Goal: Contribute content

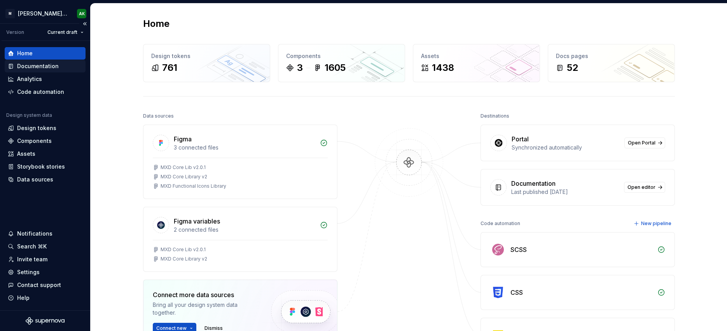
click at [33, 64] on div "Documentation" at bounding box center [38, 66] width 42 height 8
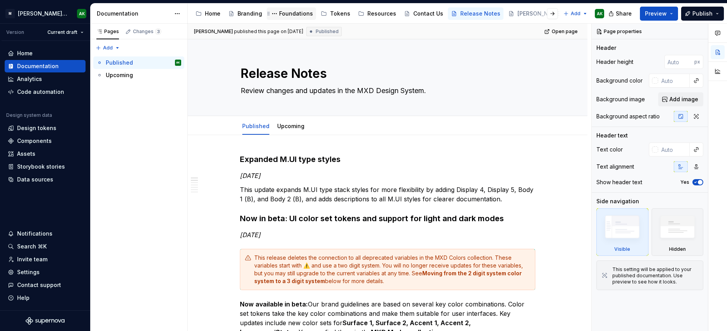
click at [292, 16] on div "Foundations" at bounding box center [296, 14] width 34 height 8
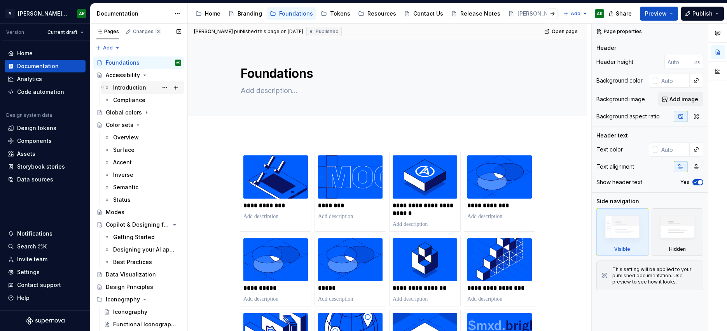
click at [128, 86] on div "Introduction" at bounding box center [129, 88] width 33 height 8
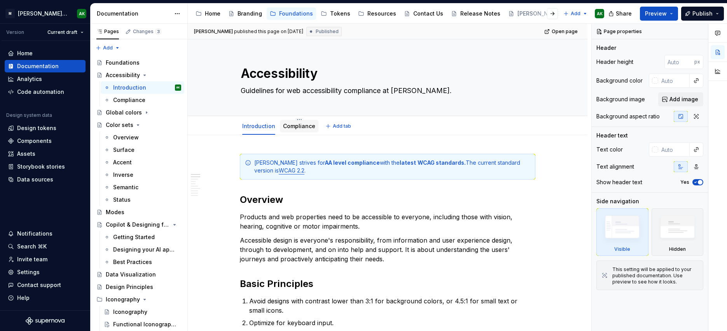
click at [308, 130] on div "Compliance" at bounding box center [299, 125] width 32 height 9
click at [290, 125] on link "Compliance" at bounding box center [299, 125] width 32 height 7
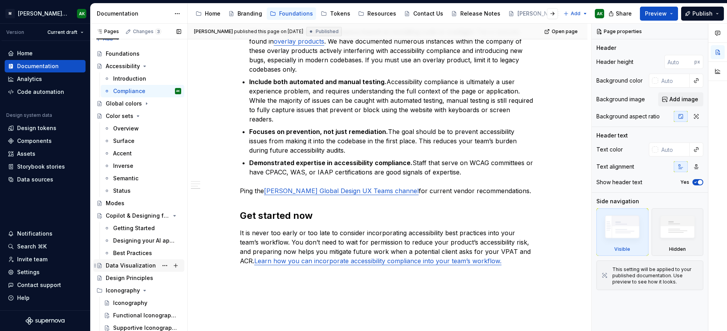
scroll to position [52, 0]
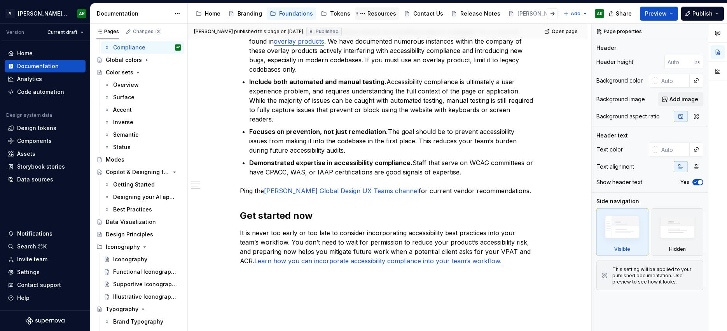
click at [370, 12] on div "Resources" at bounding box center [381, 14] width 29 height 8
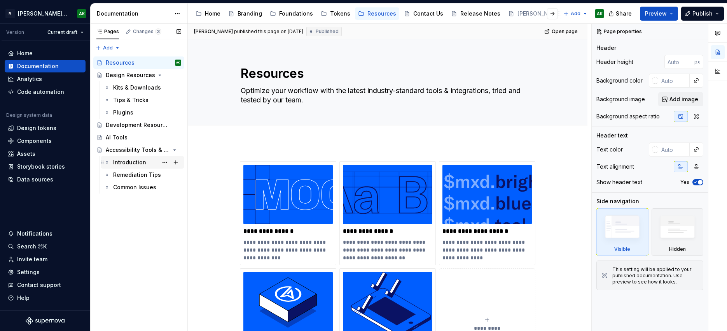
click at [134, 164] on div "Introduction" at bounding box center [129, 162] width 33 height 8
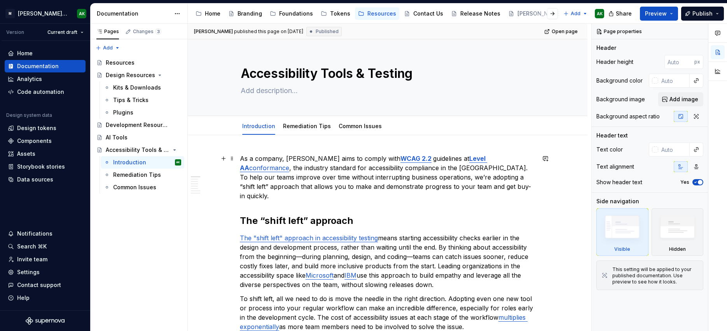
click at [345, 175] on p "As a company, [PERSON_NAME] aims to comply with WCAG 2.2 guidelines at Level AA…" at bounding box center [388, 177] width 296 height 47
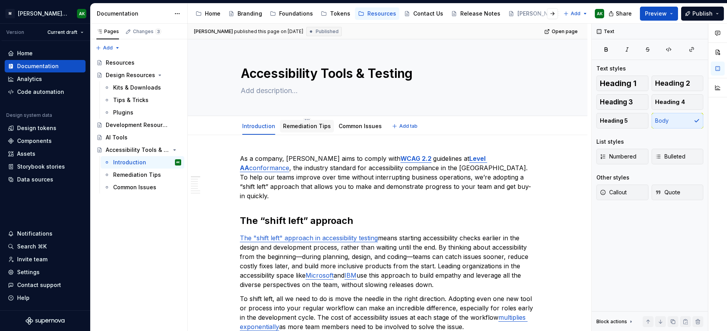
click at [308, 128] on link "Remediation Tips" at bounding box center [307, 125] width 48 height 7
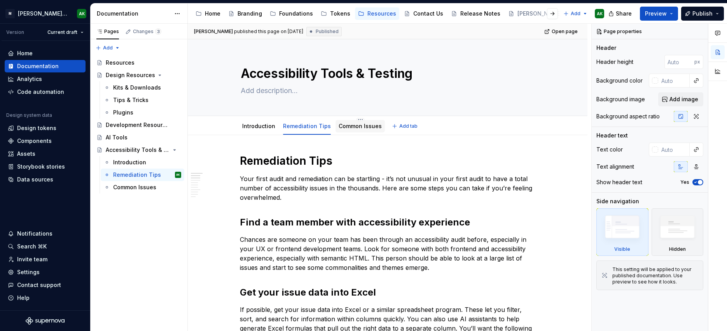
click at [361, 126] on link "Common Issues" at bounding box center [360, 125] width 43 height 7
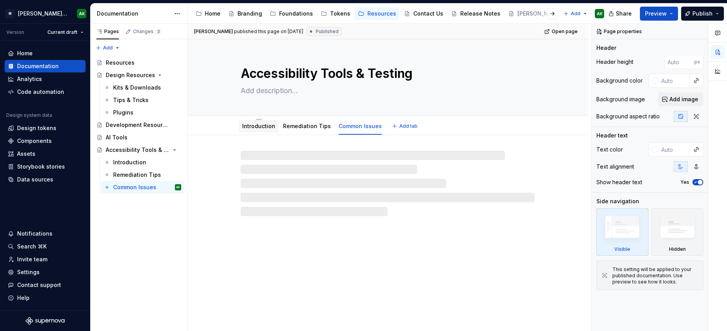
type textarea "*"
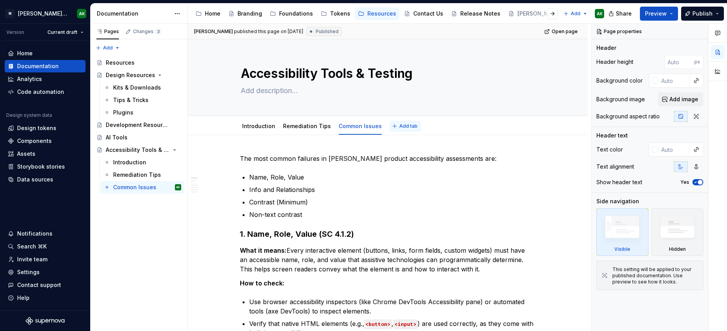
click at [399, 124] on span "Add tab" at bounding box center [408, 126] width 18 height 6
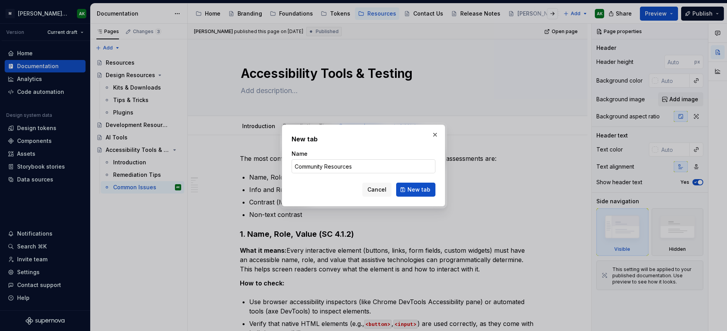
click at [306, 164] on input "Community Resources" at bounding box center [364, 166] width 144 height 14
type input "Team Resources"
click at [413, 189] on span "New tab" at bounding box center [419, 189] width 23 height 8
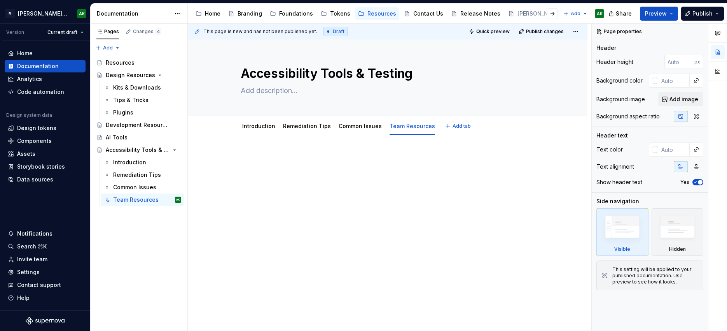
type textarea "*"
click at [297, 155] on p at bounding box center [388, 158] width 296 height 9
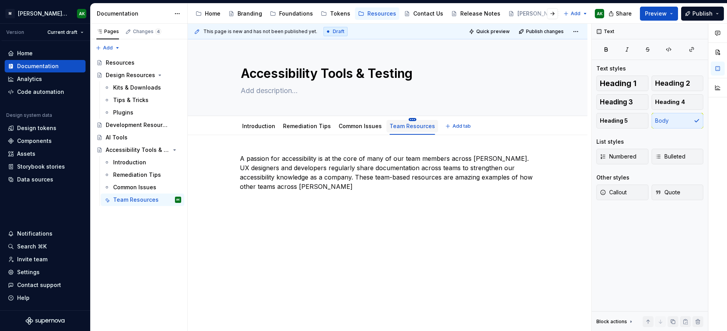
click at [407, 118] on html "[PERSON_NAME] Design System AK Version Current draft Home Documentation Analyti…" at bounding box center [363, 165] width 727 height 331
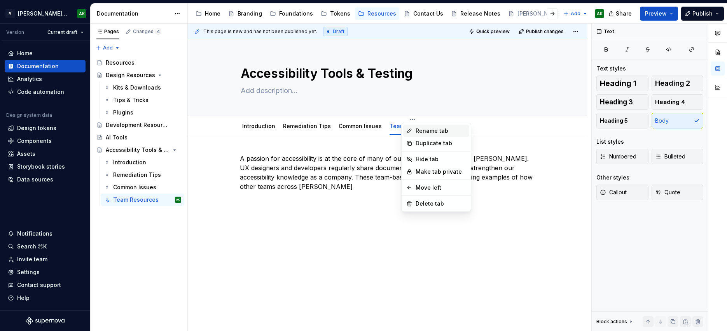
type textarea "*"
click at [425, 131] on div "Rename tab" at bounding box center [441, 131] width 51 height 8
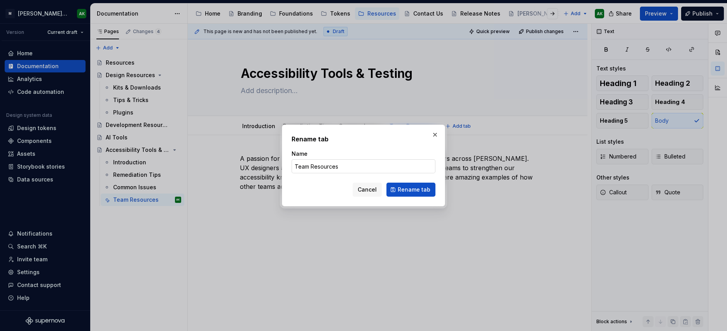
click at [325, 166] on input "Team Resources" at bounding box center [364, 166] width 144 height 14
type input "Team Examples"
click at [431, 191] on button "Rename tab" at bounding box center [411, 189] width 49 height 14
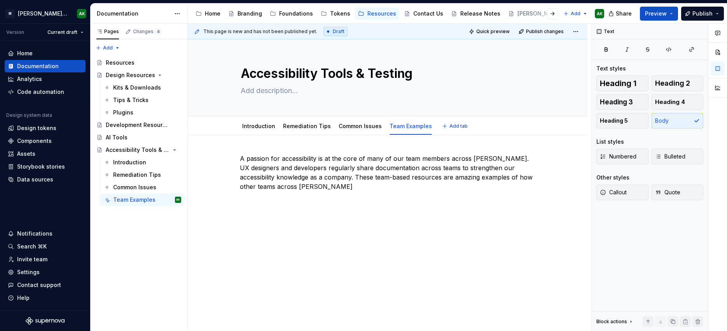
click at [346, 194] on div "A passion for accessibility is at the core of many of our team members across […" at bounding box center [388, 177] width 296 height 47
click at [336, 186] on p "A passion for accessibility is at the core of many of our team members across […" at bounding box center [388, 172] width 296 height 37
click at [360, 184] on p "A passion for accessibility is at the core of many of our team members across […" at bounding box center [388, 177] width 296 height 47
click at [507, 186] on p "A passion for accessibility is at the core of many of our team members across […" at bounding box center [388, 177] width 296 height 47
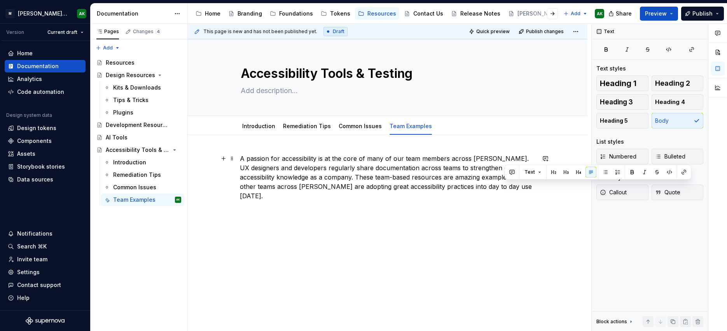
click at [507, 186] on p "A passion for accessibility is at the core of many of our team members across […" at bounding box center [388, 177] width 296 height 47
click at [527, 215] on div "A passion for accessibility is at the core of many of our team members across […" at bounding box center [388, 222] width 400 height 174
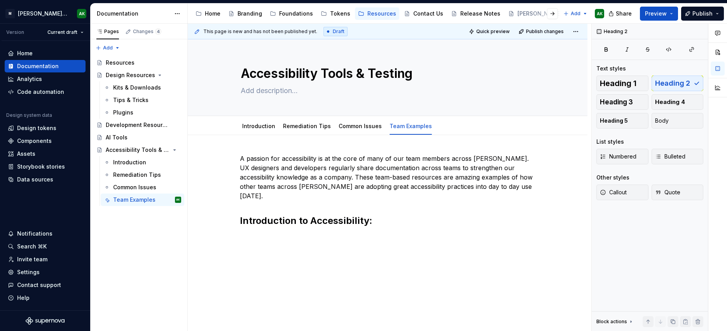
type textarea "*"
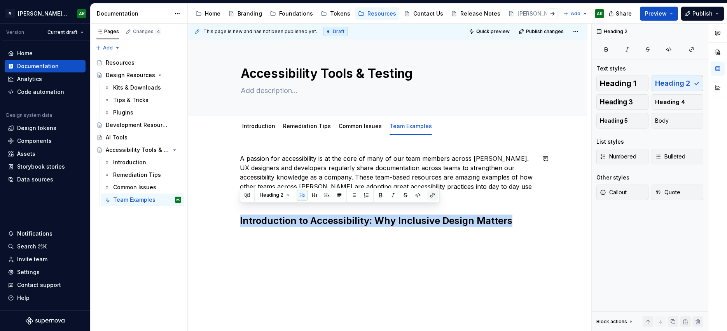
click at [428, 192] on button "button" at bounding box center [432, 194] width 11 height 11
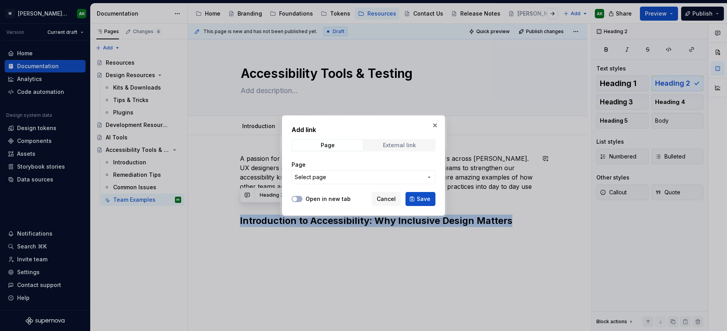
click at [408, 147] on div "External link" at bounding box center [399, 145] width 33 height 6
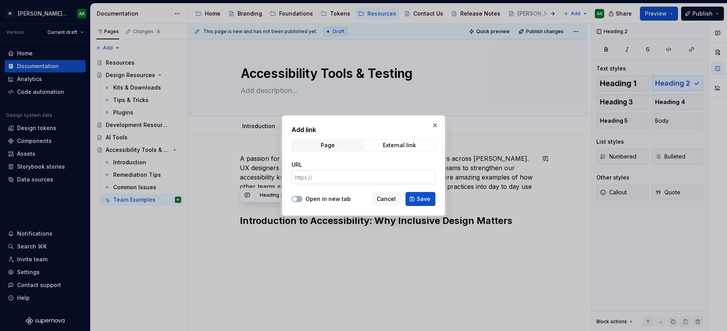
click at [326, 176] on input "URL" at bounding box center [364, 177] width 144 height 14
paste input "[URL][DOMAIN_NAME]"
type input "[URL][DOMAIN_NAME]"
click at [298, 199] on button "Open in new tab" at bounding box center [297, 199] width 11 height 6
click at [422, 200] on span "Save" at bounding box center [424, 199] width 14 height 8
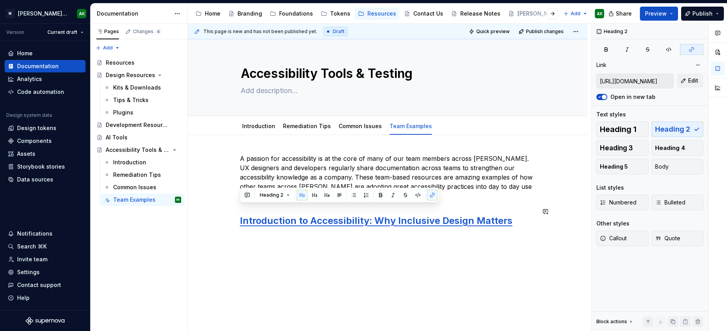
click at [430, 238] on div "A passion for accessibility is at the core of many of our team members across […" at bounding box center [388, 235] width 400 height 200
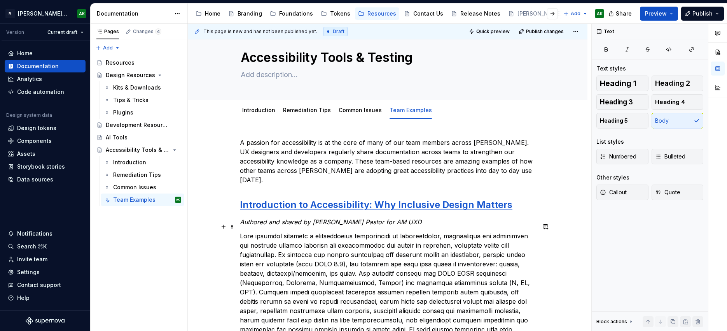
scroll to position [58, 0]
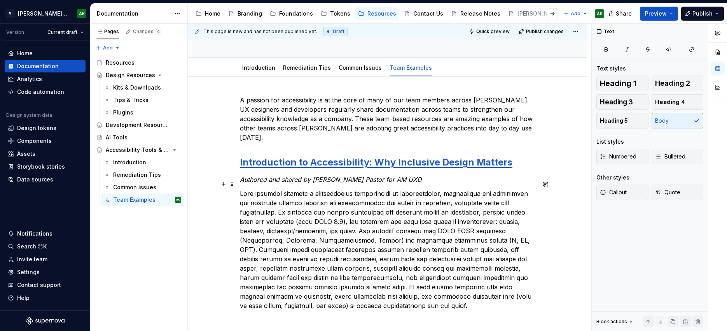
drag, startPoint x: 317, startPoint y: 184, endPoint x: 335, endPoint y: 176, distance: 20.2
click at [317, 189] on p at bounding box center [388, 249] width 296 height 121
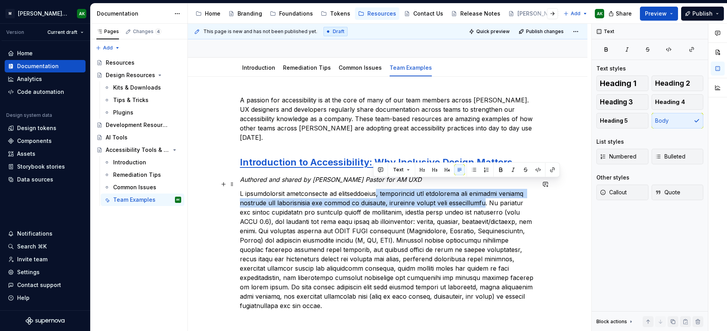
drag, startPoint x: 373, startPoint y: 186, endPoint x: 489, endPoint y: 191, distance: 116.4
click at [489, 191] on p at bounding box center [388, 249] width 296 height 121
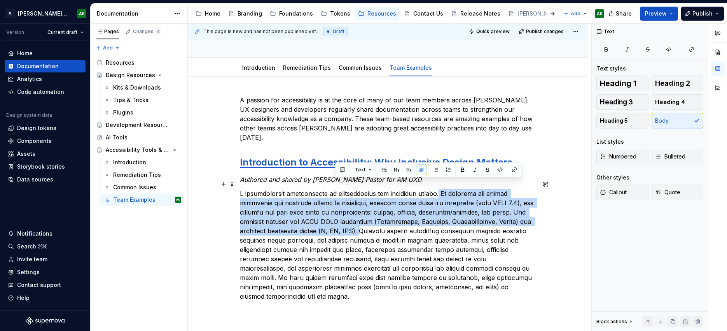
drag, startPoint x: 437, startPoint y: 183, endPoint x: 335, endPoint y: 225, distance: 110.2
click at [335, 225] on p at bounding box center [388, 245] width 296 height 112
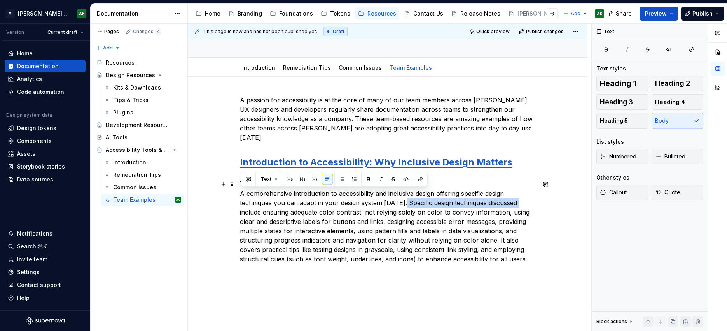
drag, startPoint x: 405, startPoint y: 192, endPoint x: 242, endPoint y: 205, distance: 163.4
click at [242, 205] on p "A comprehensive introduction to accessibility and inclusive design offering spe…" at bounding box center [388, 226] width 296 height 75
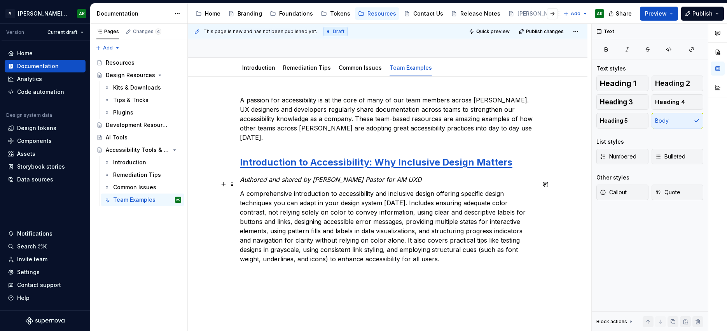
click at [441, 194] on p "A comprehensive introduction to accessibility and inclusive design offering spe…" at bounding box center [388, 226] width 296 height 75
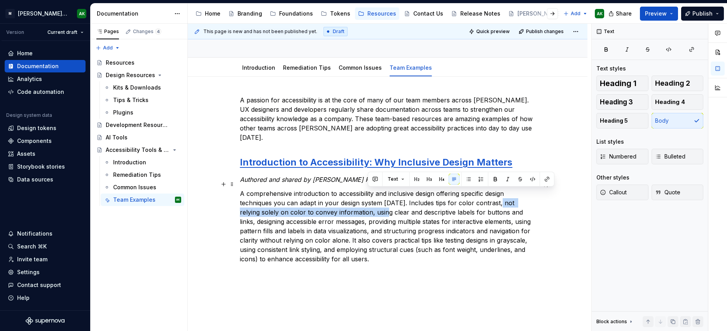
drag, startPoint x: 367, startPoint y: 202, endPoint x: 496, endPoint y: 195, distance: 128.5
click at [496, 195] on p "A comprehensive introduction to accessibility and inclusive design offering spe…" at bounding box center [388, 226] width 296 height 75
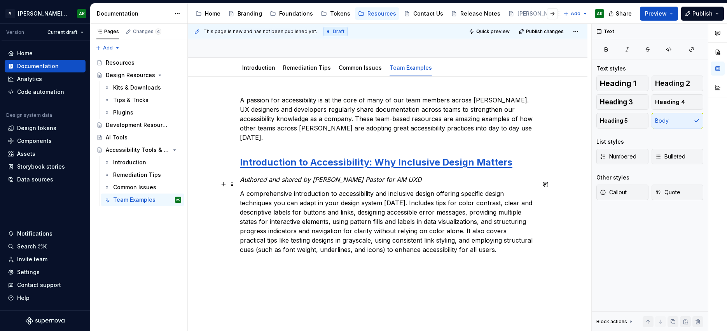
click at [493, 194] on p "A comprehensive introduction to accessibility and inclusive design offering spe…" at bounding box center [388, 221] width 296 height 65
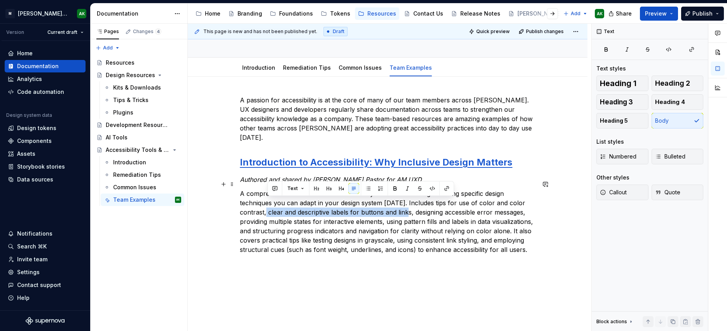
drag, startPoint x: 268, startPoint y: 203, endPoint x: 409, endPoint y: 201, distance: 140.8
click at [409, 201] on p "A comprehensive introduction to accessibility and inclusive design offering spe…" at bounding box center [388, 221] width 296 height 65
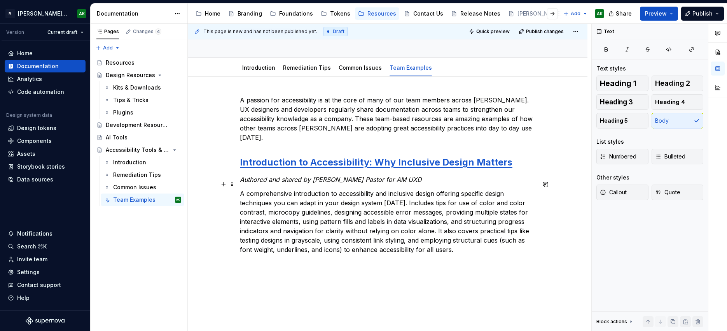
click at [358, 203] on p "A comprehensive introduction to accessibility and inclusive design offering spe…" at bounding box center [388, 221] width 296 height 65
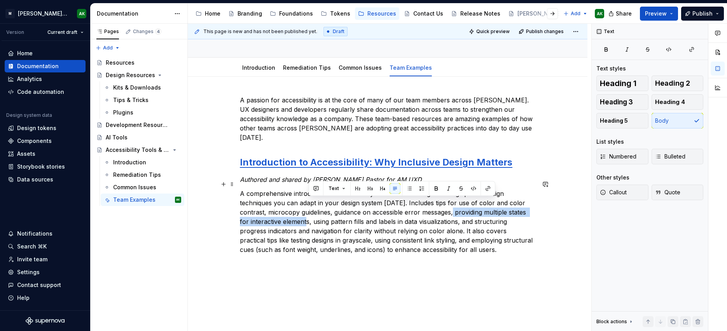
drag, startPoint x: 454, startPoint y: 202, endPoint x: 308, endPoint y: 212, distance: 146.2
click at [308, 212] on p "A comprehensive introduction to accessibility and inclusive design offering spe…" at bounding box center [388, 221] width 296 height 65
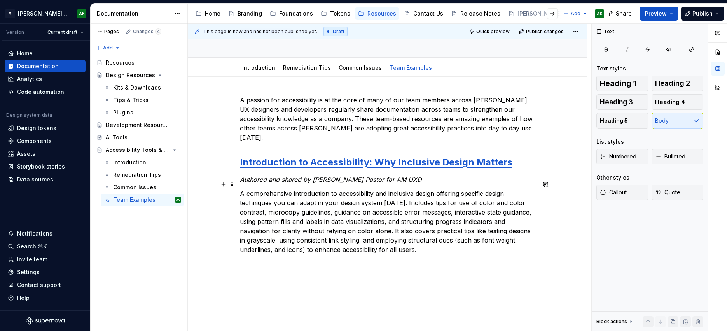
click at [390, 211] on p "A comprehensive introduction to accessibility and inclusive design offering spe…" at bounding box center [388, 221] width 296 height 65
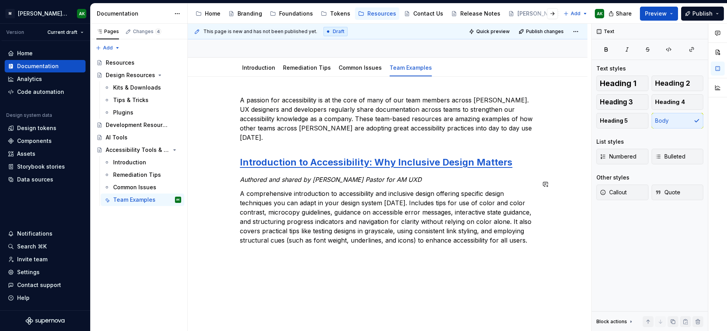
click at [523, 254] on div "A passion for accessibility is at the core of many of our team members across […" at bounding box center [388, 215] width 400 height 276
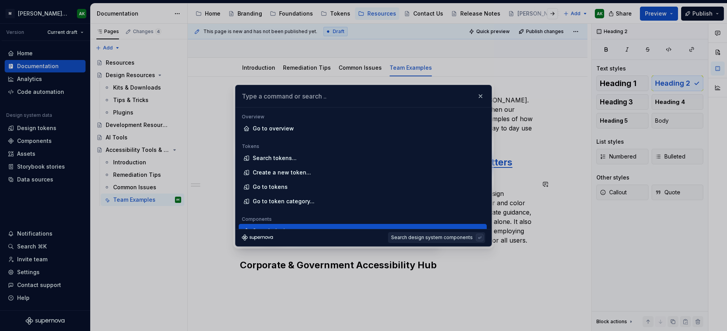
scroll to position [9, 0]
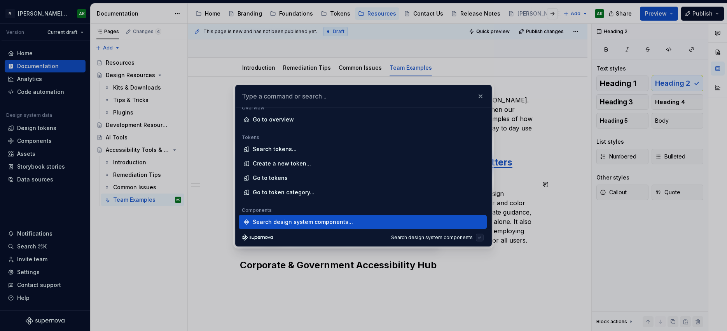
click at [535, 273] on body "[PERSON_NAME] Design System AK Version Current draft Home Documentation Analyti…" at bounding box center [363, 165] width 727 height 331
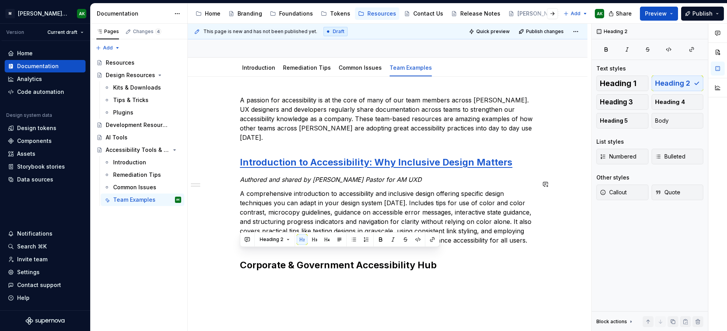
scroll to position [58, 0]
drag, startPoint x: 439, startPoint y: 255, endPoint x: 444, endPoint y: 253, distance: 6.3
click at [439, 259] on h2 "Corporate & Government Accessibility Hub" at bounding box center [388, 265] width 296 height 12
type textarea "*"
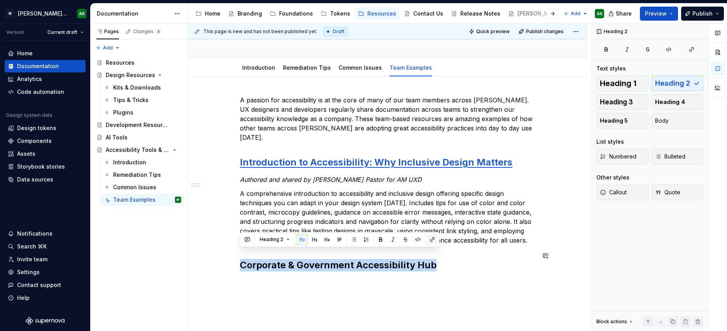
click at [429, 240] on button "button" at bounding box center [432, 239] width 11 height 11
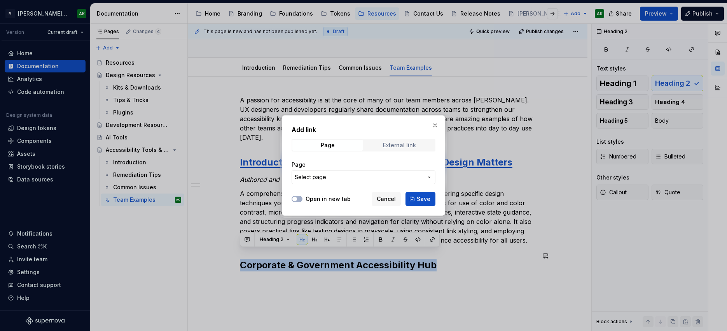
click at [388, 147] on div "External link" at bounding box center [399, 145] width 33 height 6
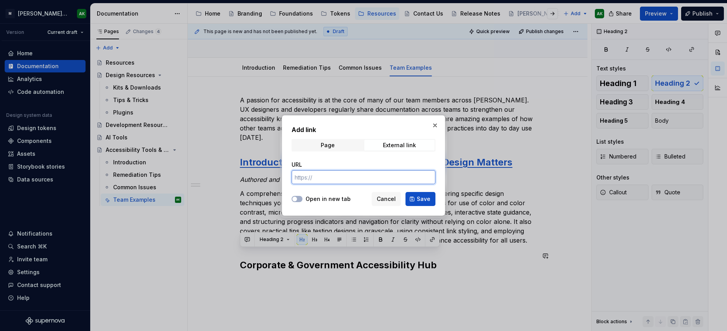
click at [338, 174] on input "URL" at bounding box center [364, 177] width 144 height 14
paste input "[URL][DOMAIN_NAME]"
type input "[URL][DOMAIN_NAME]"
click at [296, 198] on span "button" at bounding box center [294, 198] width 5 height 5
click at [429, 199] on span "Save" at bounding box center [424, 199] width 14 height 8
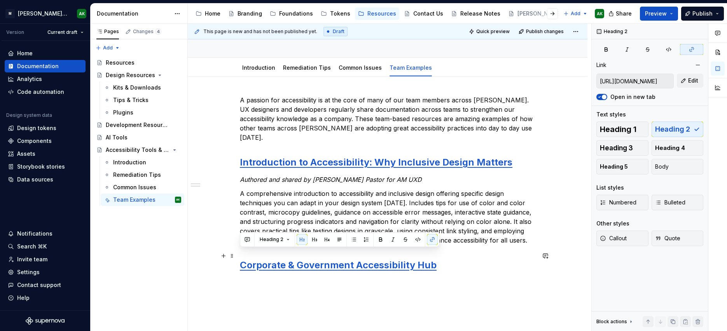
click at [445, 259] on h2 "Corporate & Government Accessibility Hub" at bounding box center [388, 265] width 296 height 12
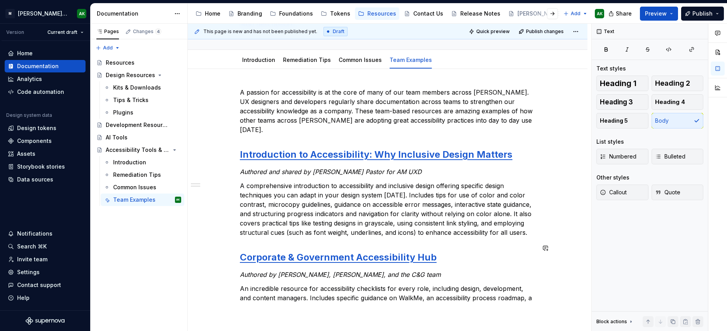
scroll to position [75, 0]
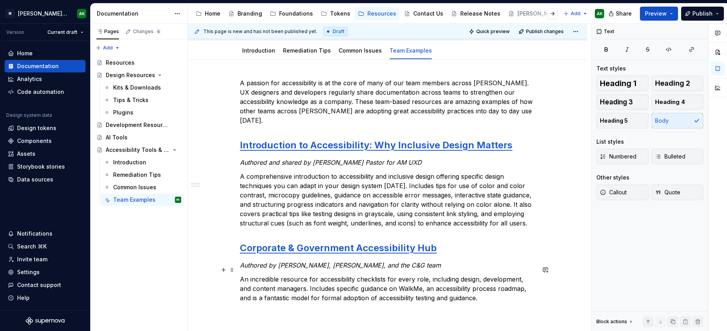
click at [254, 289] on p "An incredible resource for accessibility checklists for every role, including d…" at bounding box center [388, 288] width 296 height 28
click at [295, 290] on p "An incredible resource for accessibility checklists for every role, including d…" at bounding box center [388, 288] width 296 height 28
click at [471, 302] on div "A passion for accessibility is at the core of many of our team members across […" at bounding box center [388, 199] width 296 height 243
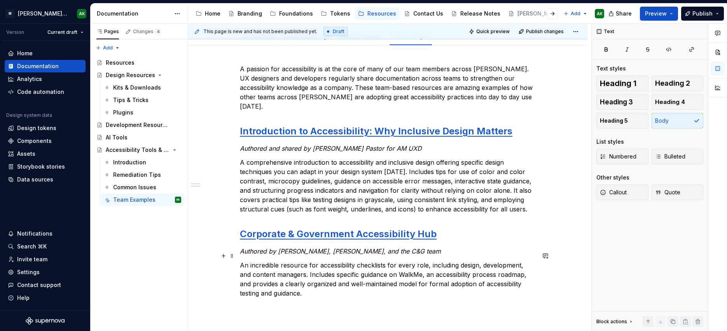
click at [305, 297] on div "A passion for accessibility is at the core of many of our team members across […" at bounding box center [388, 225] width 400 height 360
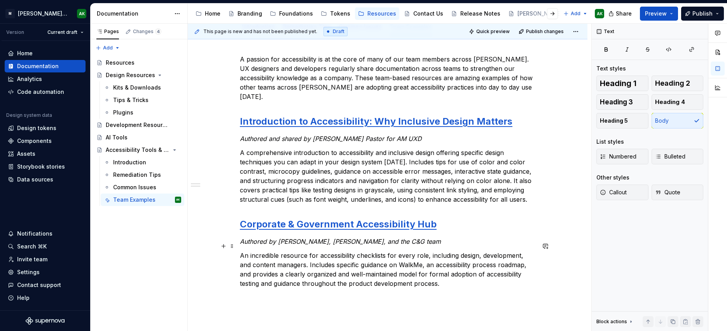
scroll to position [134, 0]
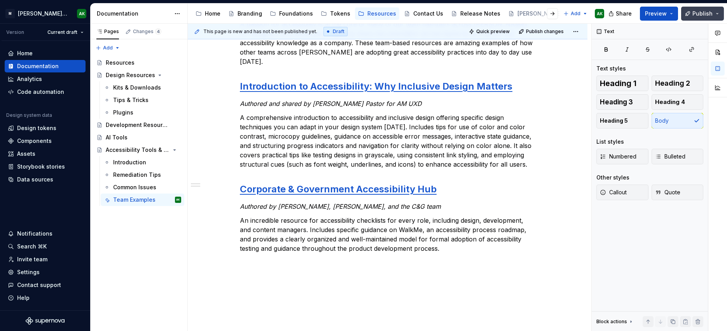
click at [712, 10] on span "Publish" at bounding box center [703, 14] width 20 height 8
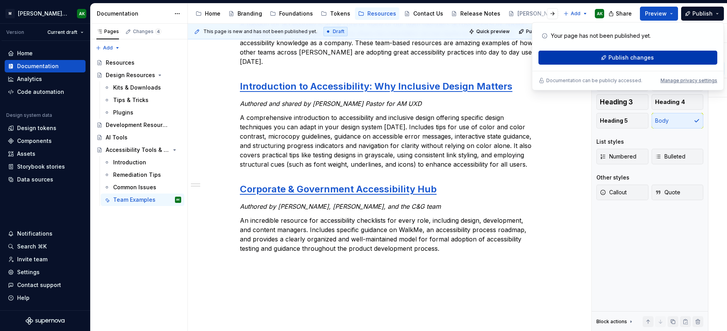
click at [641, 56] on span "Publish changes" at bounding box center [631, 58] width 45 height 8
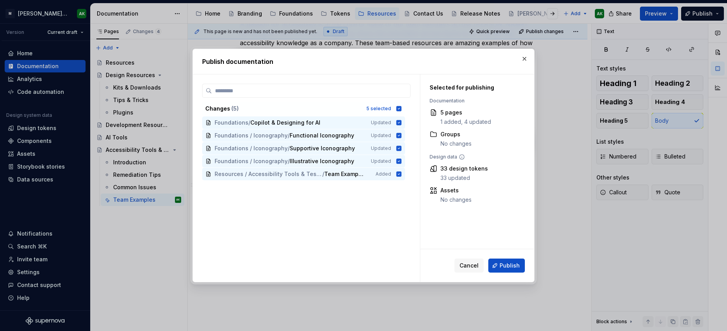
click at [514, 266] on span "Publish" at bounding box center [510, 265] width 20 height 8
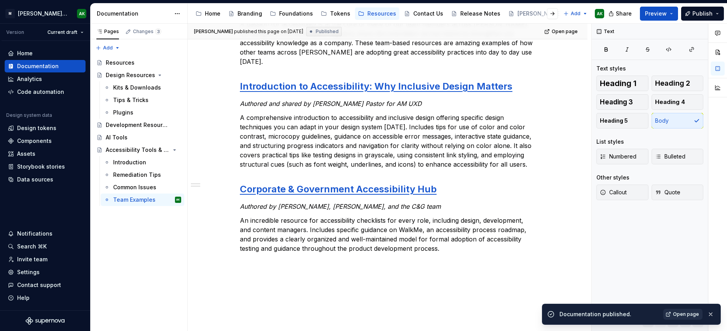
click at [681, 317] on link "Open page" at bounding box center [682, 313] width 39 height 11
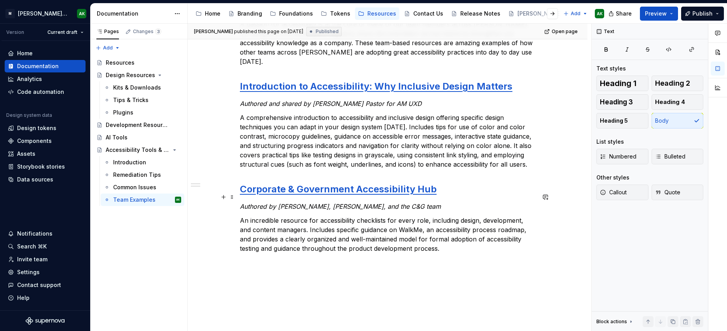
click at [313, 202] on em "Authored by [PERSON_NAME], [PERSON_NAME], and the C&G team" at bounding box center [340, 206] width 201 height 8
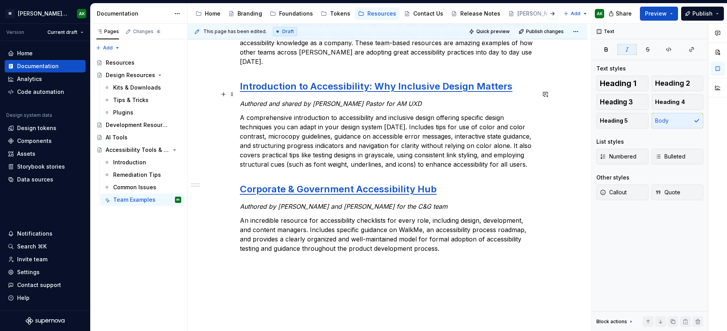
click at [311, 100] on em "Authored and shared by [PERSON_NAME] Pastor for AM UXD" at bounding box center [331, 104] width 182 height 8
click at [305, 100] on em "Authored and shared by [PERSON_NAME] Pastor for AM UXD" at bounding box center [331, 104] width 182 height 8
click at [354, 100] on em "Authored by [PERSON_NAME] for AM UXD" at bounding box center [303, 104] width 127 height 8
click at [712, 17] on span "Publish" at bounding box center [703, 14] width 20 height 8
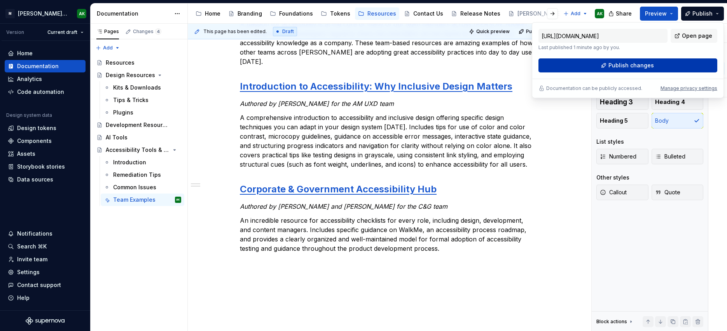
click at [646, 63] on span "Publish changes" at bounding box center [631, 65] width 45 height 8
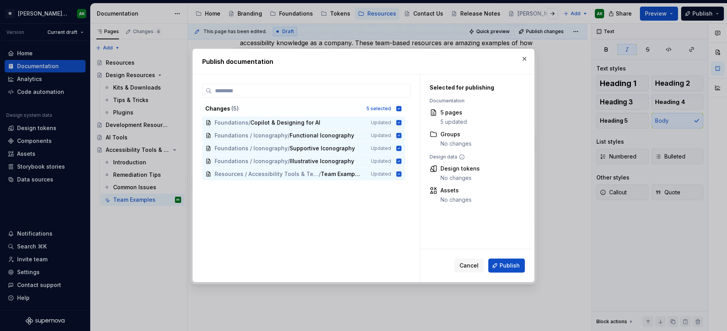
click at [513, 267] on span "Publish" at bounding box center [510, 265] width 20 height 8
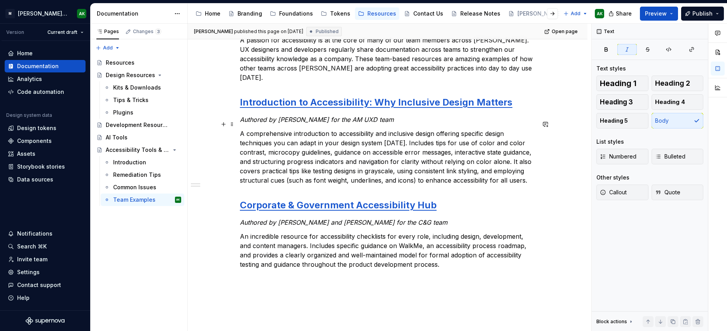
scroll to position [76, 0]
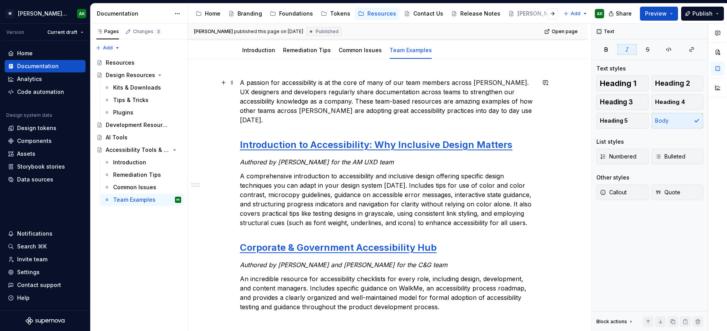
click at [523, 110] on p "A passion for accessibility is at the core of many of our team members across […" at bounding box center [388, 101] width 296 height 47
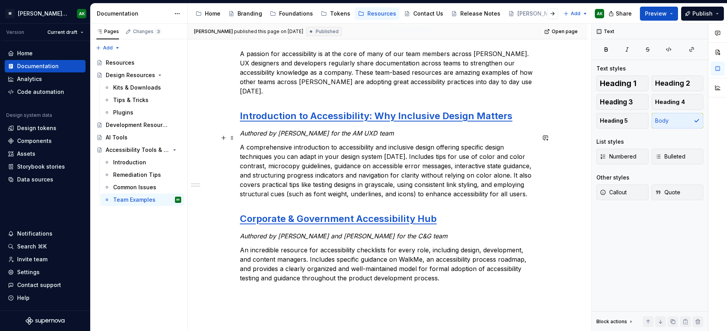
scroll to position [105, 0]
click at [466, 271] on p "An incredible resource for accessibility checklists for every role, including d…" at bounding box center [388, 263] width 296 height 37
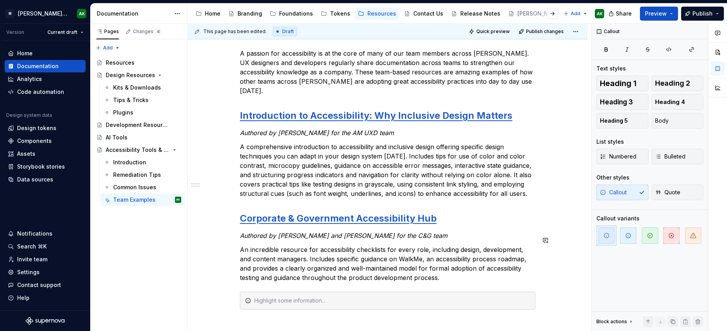
type textarea "*"
click at [625, 240] on span "button" at bounding box center [628, 235] width 16 height 16
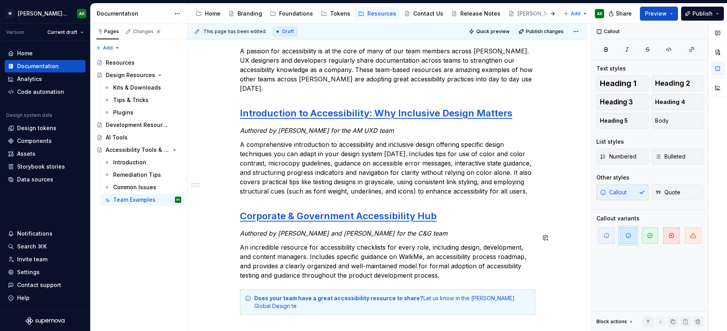
scroll to position [115, 0]
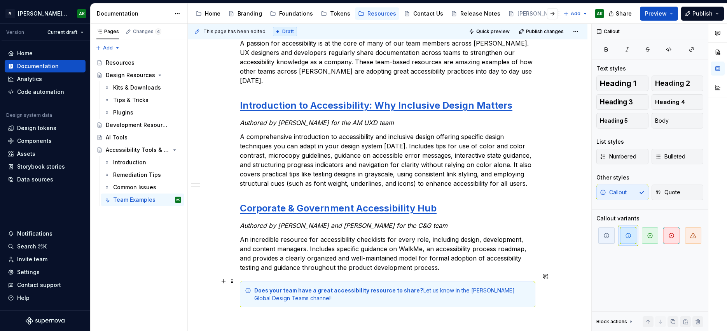
click at [296, 289] on div "Does your team have a great accessibility resource to share? Let us know in the…" at bounding box center [392, 294] width 276 height 16
click at [294, 289] on div "Does your team have a great accessibility resource to share? Let us know in the…" at bounding box center [392, 294] width 276 height 16
click at [478, 266] on button "button" at bounding box center [477, 266] width 11 height 11
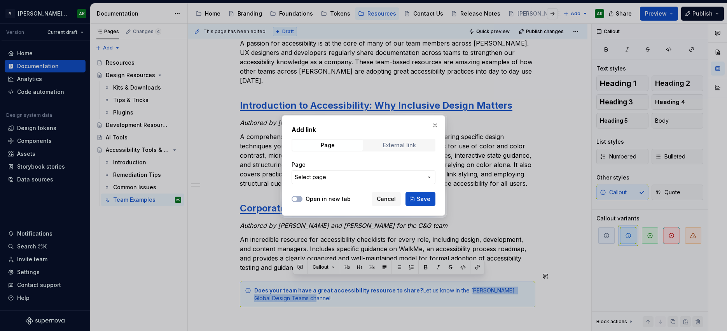
click at [404, 145] on div "External link" at bounding box center [399, 145] width 33 height 6
click at [358, 174] on input "URL" at bounding box center [364, 177] width 144 height 14
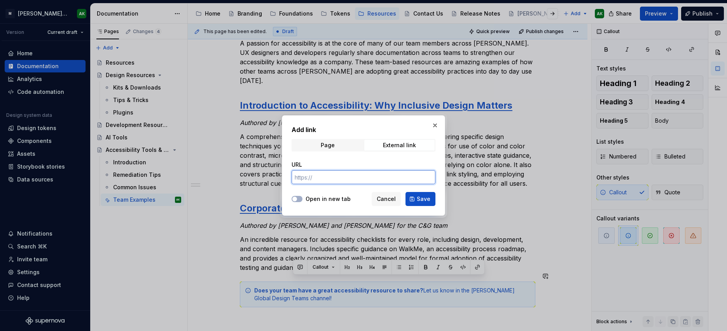
paste input "[URL][DOMAIN_NAME]"
type input "[URL][DOMAIN_NAME]"
type textarea "*"
type input "[URL][DOMAIN_NAME]"
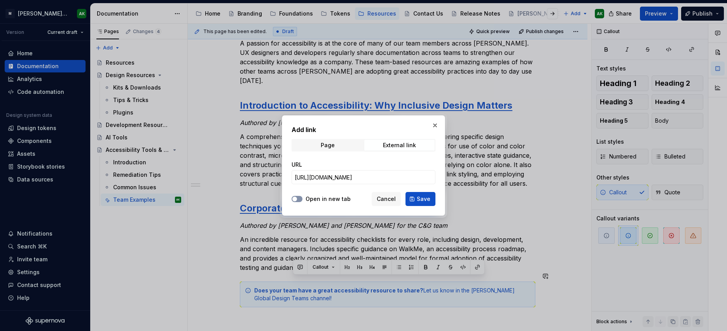
click at [301, 198] on button "Open in new tab" at bounding box center [297, 199] width 11 height 6
click at [424, 198] on span "Save" at bounding box center [424, 199] width 14 height 8
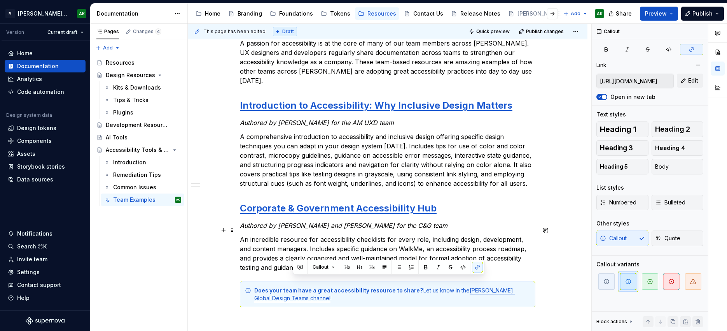
click at [541, 240] on div "A passion for accessibility is at the core of many of our team members across […" at bounding box center [388, 217] width 400 height 395
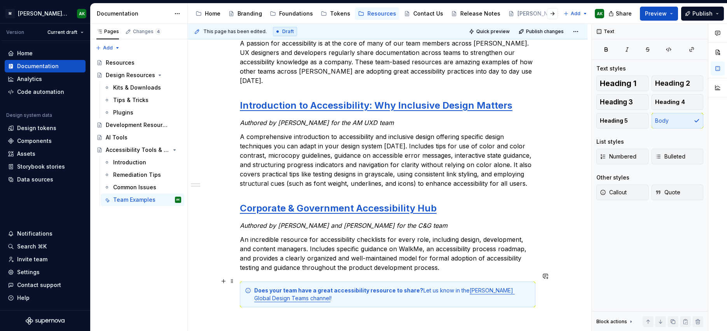
click at [342, 287] on strong "Does your team have a great accessibility resource to share?" at bounding box center [338, 290] width 169 height 7
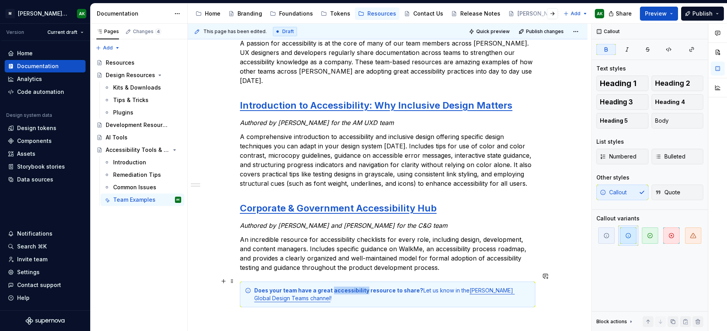
click at [342, 287] on strong "Does your team have a great accessibility resource to share?" at bounding box center [338, 290] width 169 height 7
click at [699, 13] on span "Publish" at bounding box center [703, 14] width 20 height 8
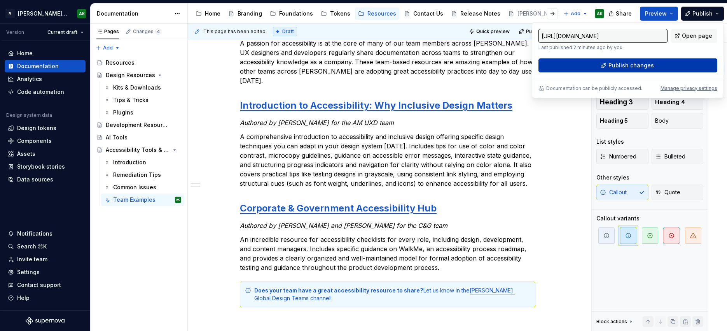
click at [651, 65] on span "Publish changes" at bounding box center [631, 65] width 45 height 8
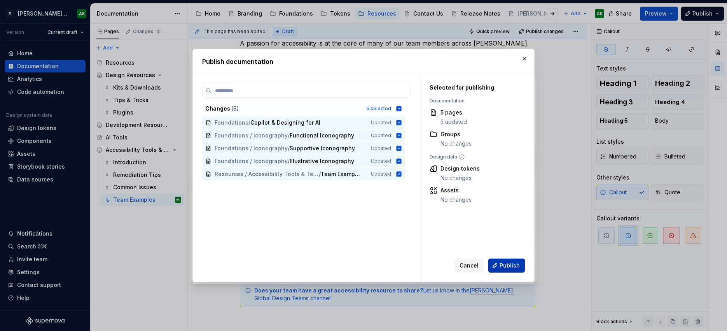
click at [510, 262] on span "Publish" at bounding box center [510, 265] width 20 height 8
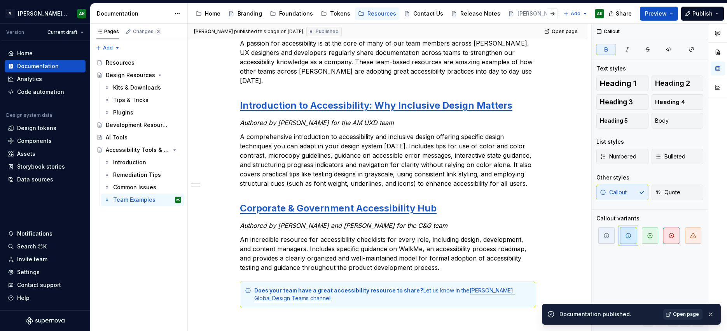
click at [677, 313] on span "Open page" at bounding box center [686, 314] width 26 height 6
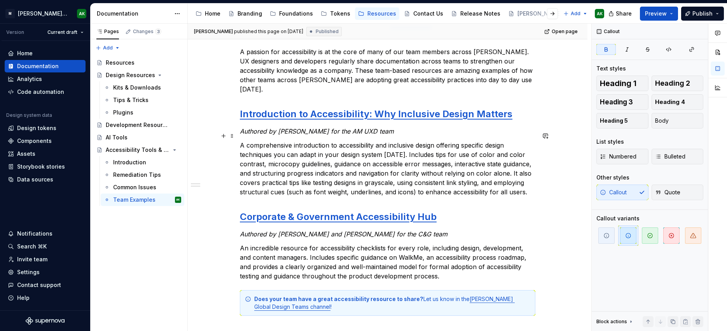
scroll to position [103, 0]
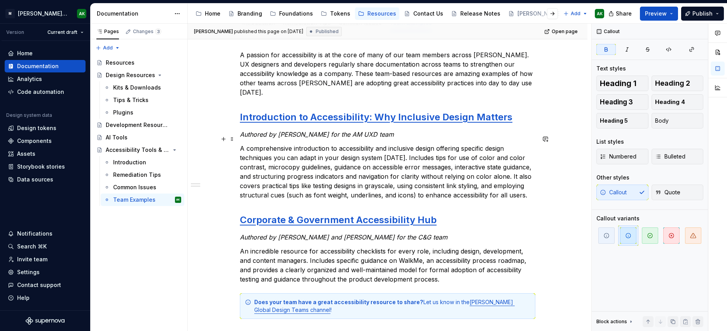
click at [310, 150] on p "A comprehensive introduction to accessibility and inclusive design offering spe…" at bounding box center [388, 171] width 296 height 56
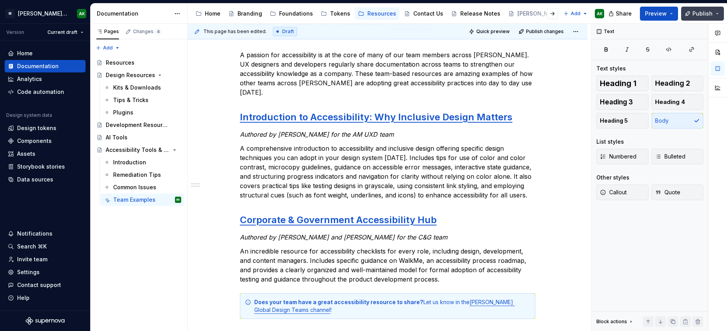
click at [709, 9] on button "Publish" at bounding box center [702, 14] width 43 height 14
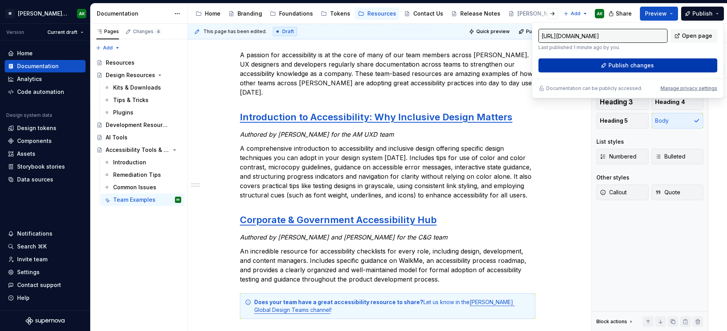
click at [646, 65] on span "Publish changes" at bounding box center [631, 65] width 45 height 8
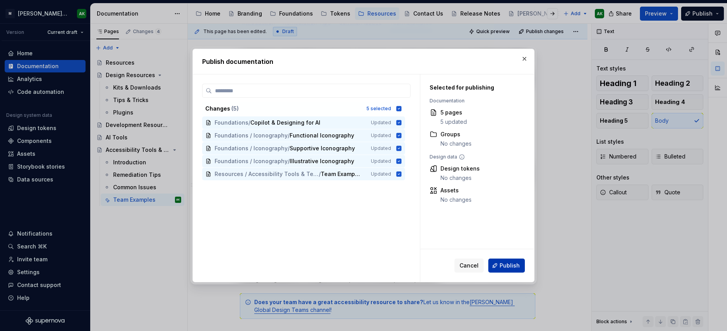
click at [514, 263] on span "Publish" at bounding box center [510, 265] width 20 height 8
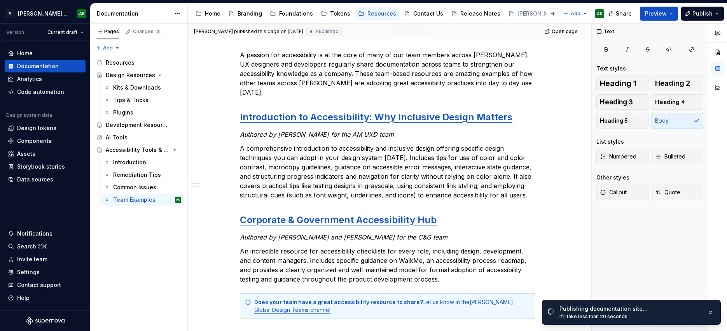
type textarea "*"
